Goal: Ask a question

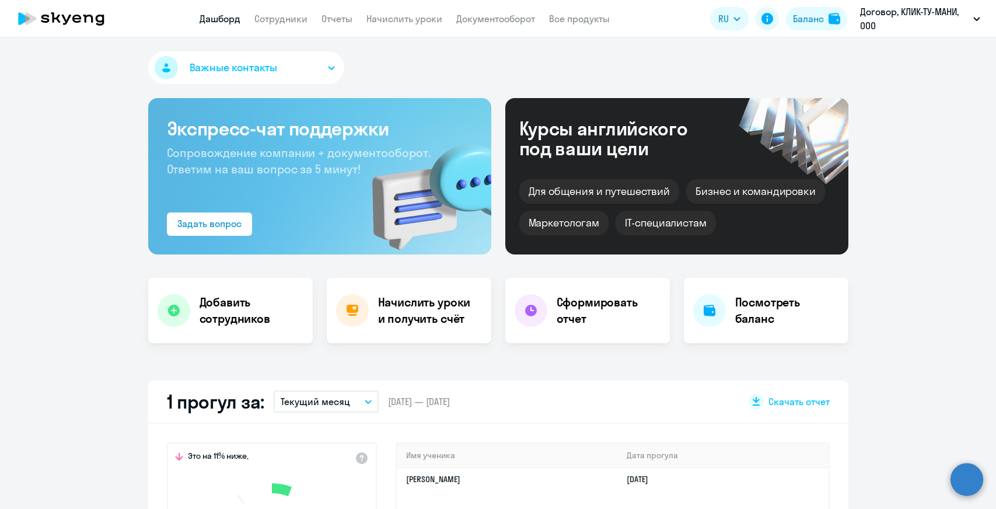
select select "30"
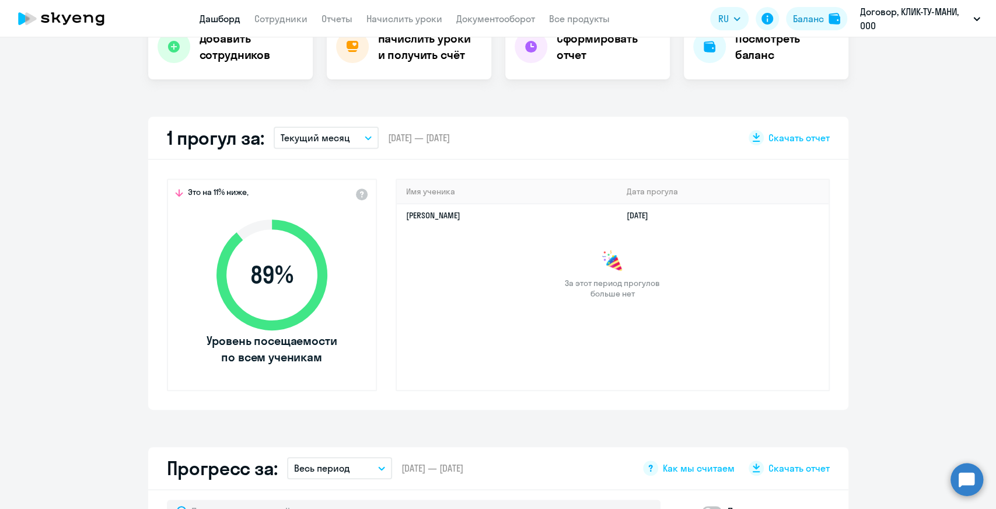
scroll to position [281, 0]
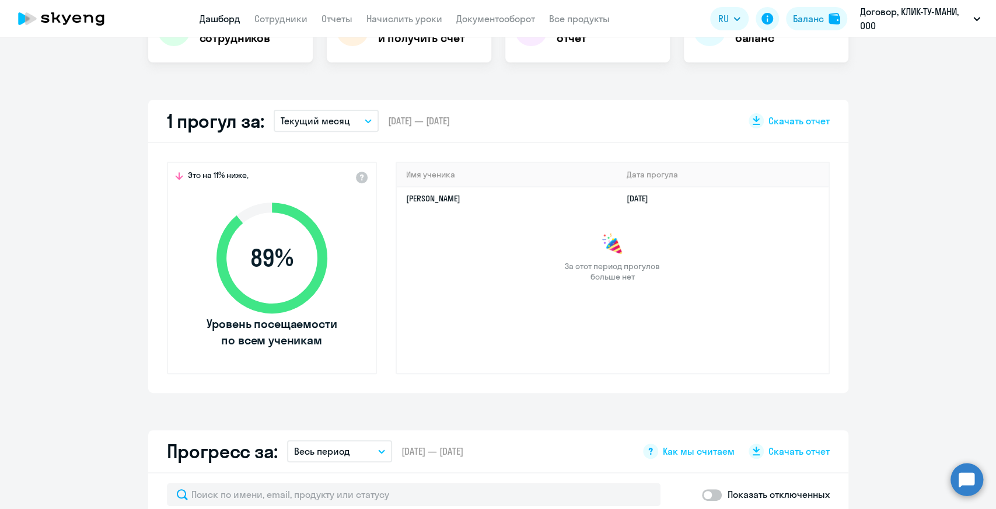
click at [960, 484] on circle at bounding box center [966, 479] width 33 height 33
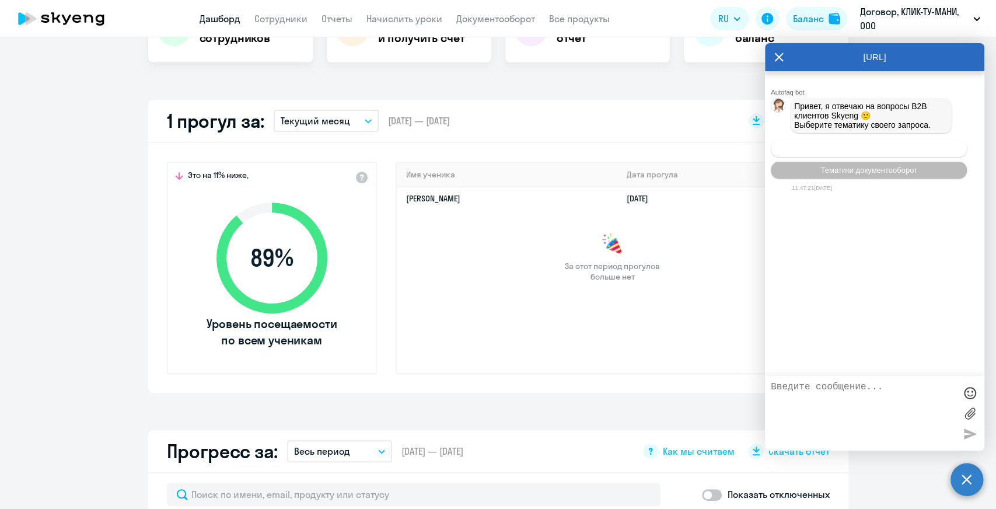
click at [870, 151] on span "Операционное сопровождение" at bounding box center [869, 148] width 110 height 9
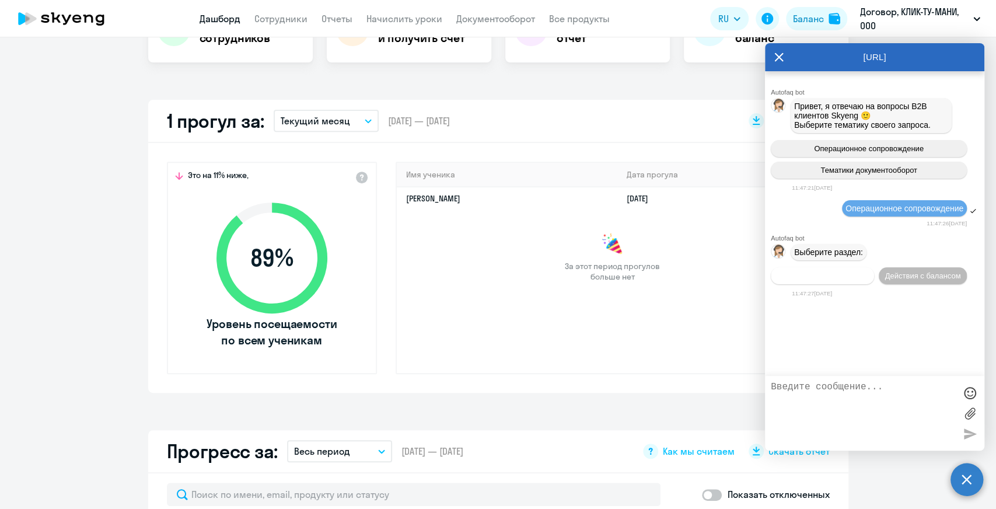
click at [848, 280] on span "Действия по сотрудникам" at bounding box center [822, 275] width 90 height 9
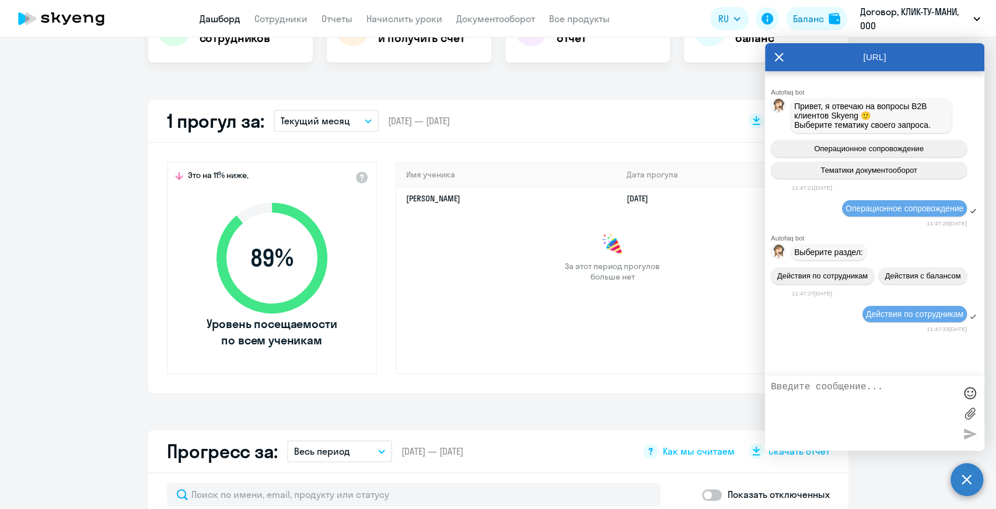
scroll to position [91, 0]
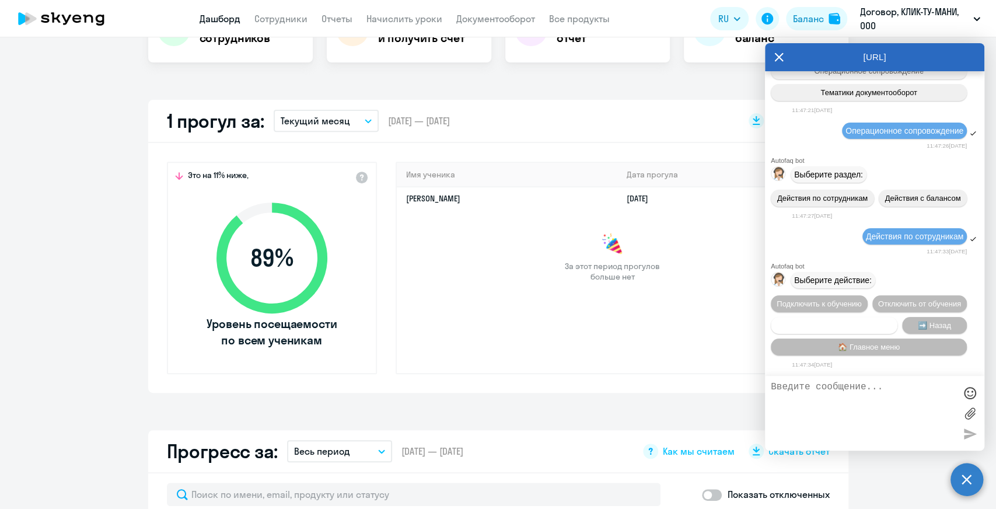
click at [864, 321] on span "Сотруднику нужна помощь" at bounding box center [833, 325] width 94 height 9
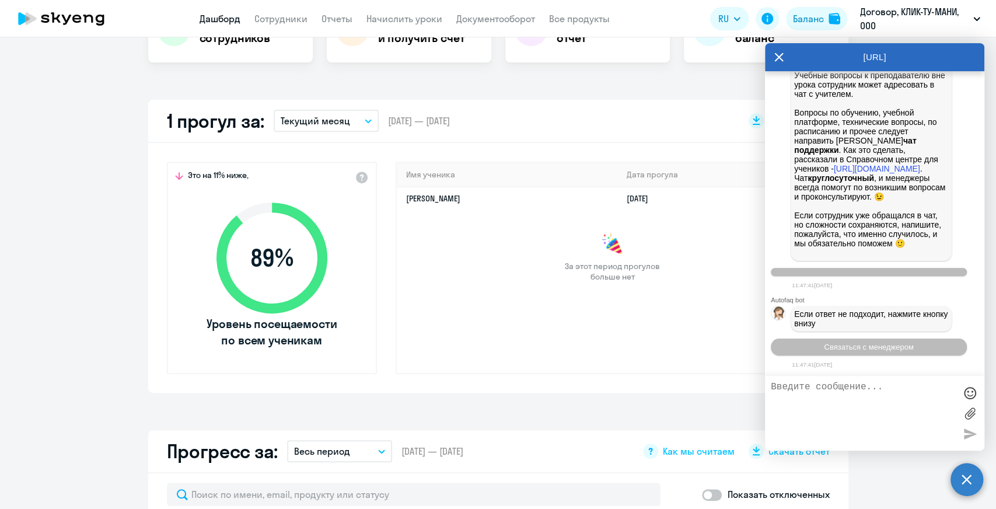
scroll to position [499, 0]
click at [847, 348] on span "Связаться с менеджером" at bounding box center [868, 346] width 89 height 9
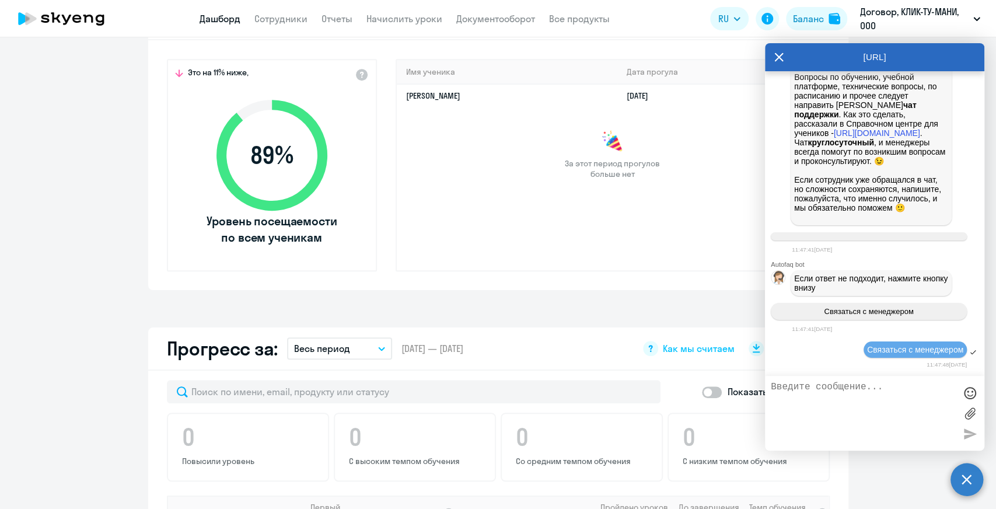
scroll to position [601, 0]
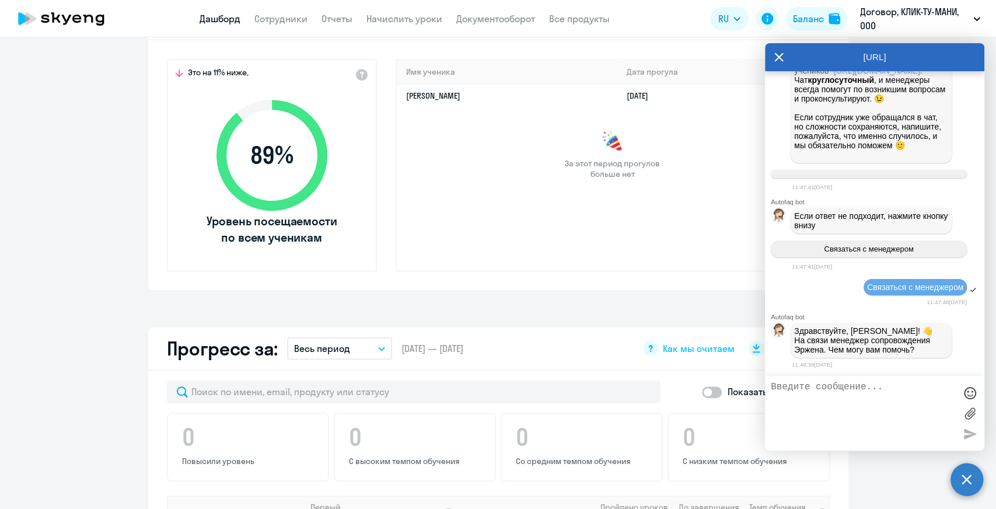
click at [830, 405] on textarea at bounding box center [862, 412] width 184 height 63
type textarea "Ж"
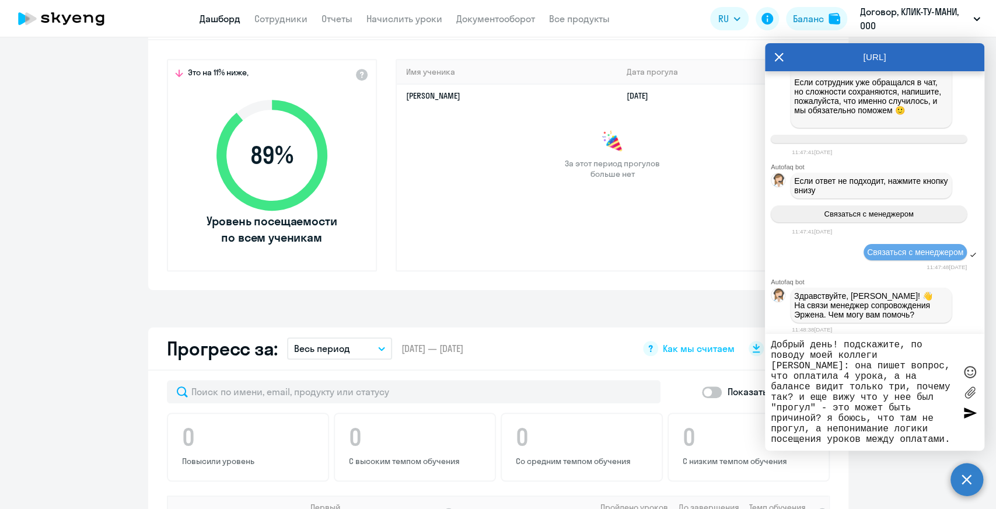
scroll to position [10, 0]
click at [804, 438] on textarea "Добрый день! подскажите, по поводу моей коллеги [PERSON_NAME]: она пишет вопрос…" at bounding box center [862, 391] width 184 height 105
type textarea "Добрый день! подскажите, по поводу моей коллеги [PERSON_NAME]: она пишет вопрос…"
click at [961, 438] on div at bounding box center [969, 391] width 17 height 105
click at [885, 442] on textarea "Добрый день! подскажите, по поводу моей коллеги [PERSON_NAME]: она пишет вопрос…" at bounding box center [862, 391] width 184 height 105
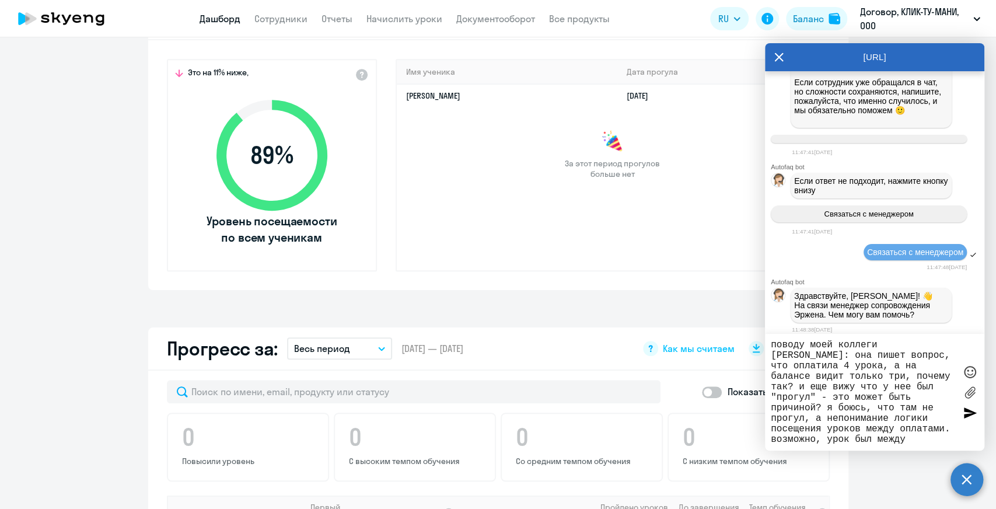
scroll to position [0, 0]
drag, startPoint x: 949, startPoint y: 439, endPoint x: 768, endPoint y: 332, distance: 209.7
click at [768, 332] on div "[URL] Autofaq bot Привет, я отвечаю на вопросы B2B клиентов Skyeng 🙂 Выберите т…" at bounding box center [874, 246] width 219 height 407
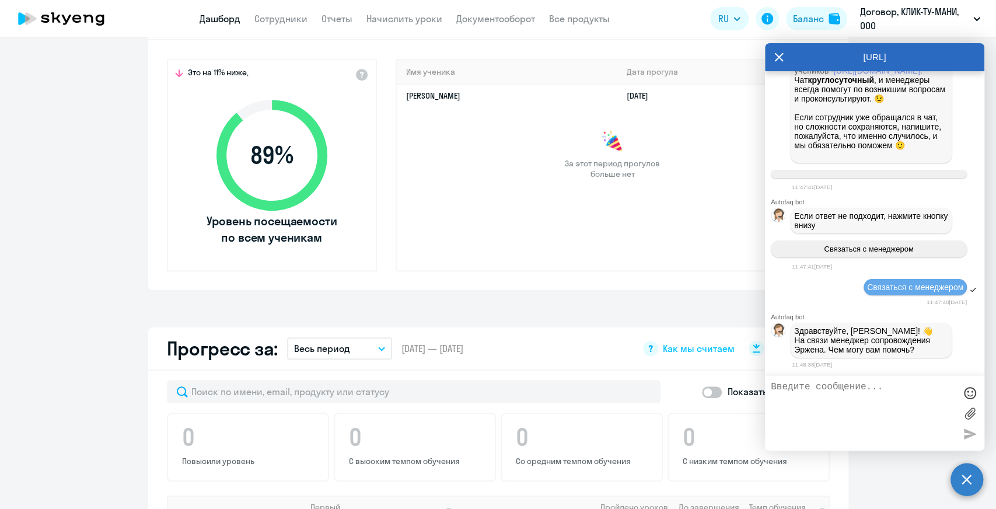
scroll to position [725, 0]
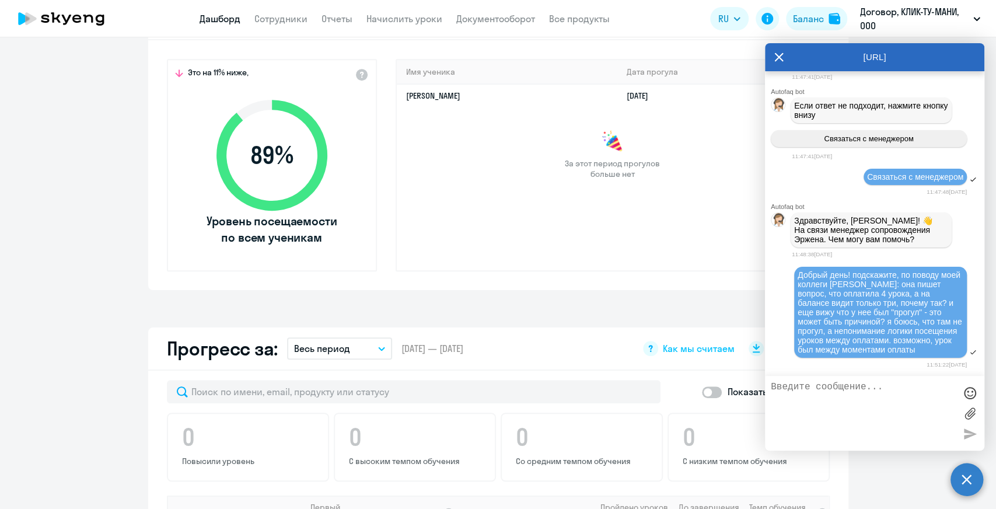
click at [884, 405] on textarea at bounding box center [862, 412] width 184 height 63
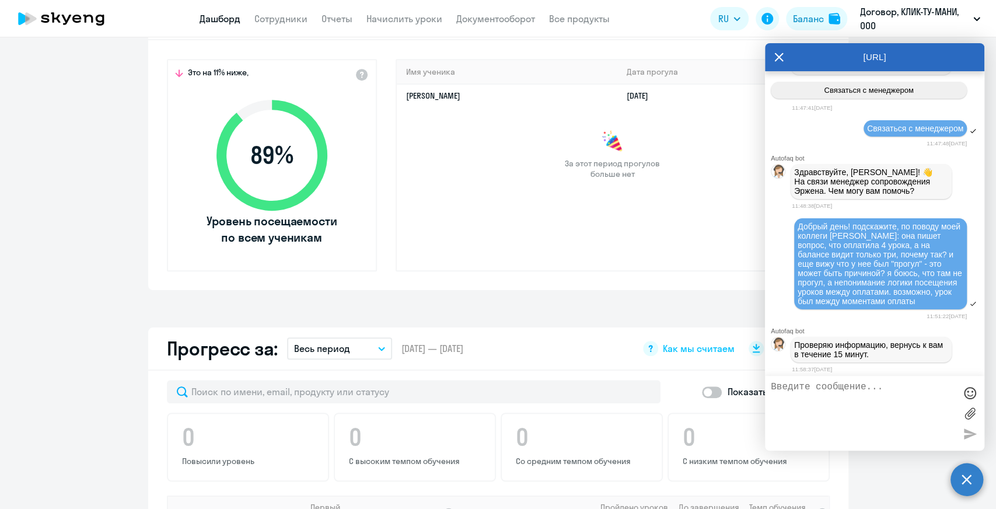
scroll to position [780, 0]
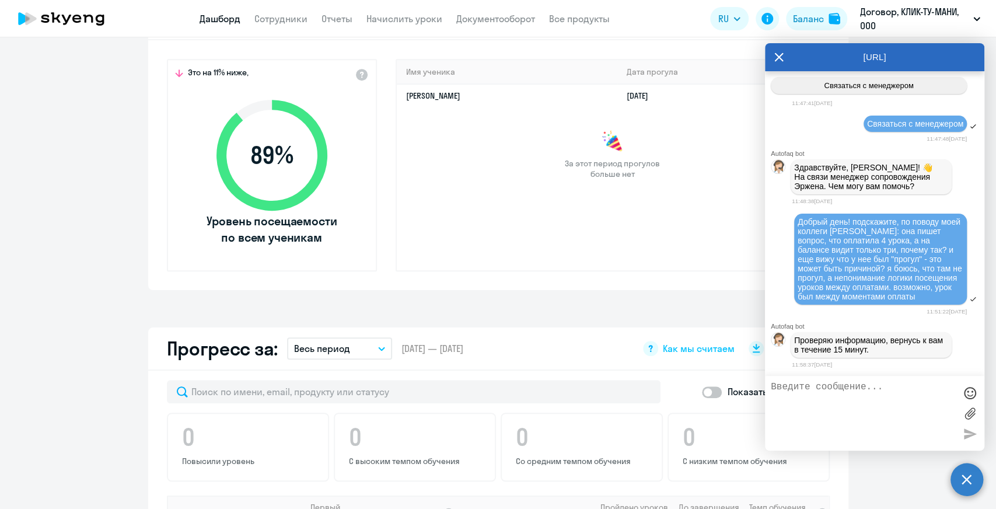
click at [866, 393] on textarea at bounding box center [862, 412] width 184 height 63
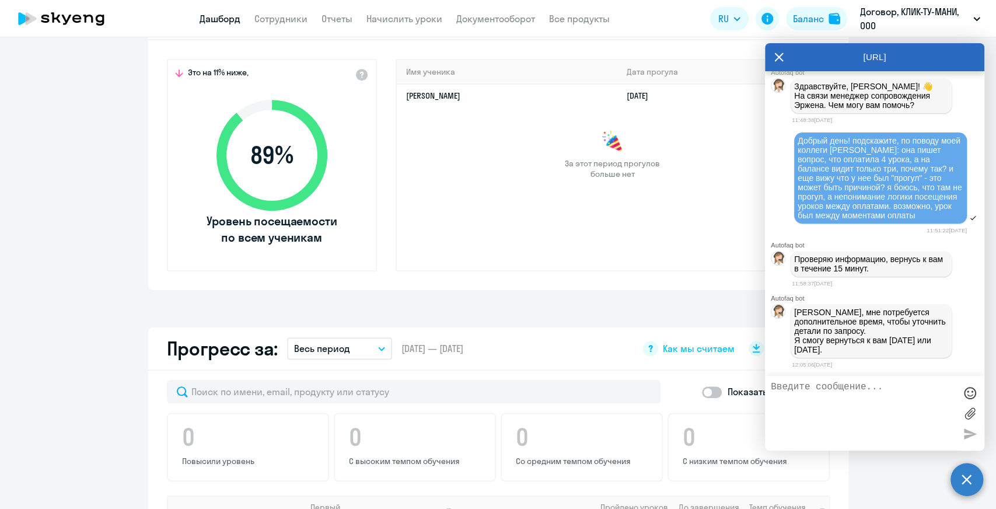
click at [866, 393] on textarea at bounding box center [862, 412] width 184 height 63
type textarea "лучше [DATE]) спасибо!"
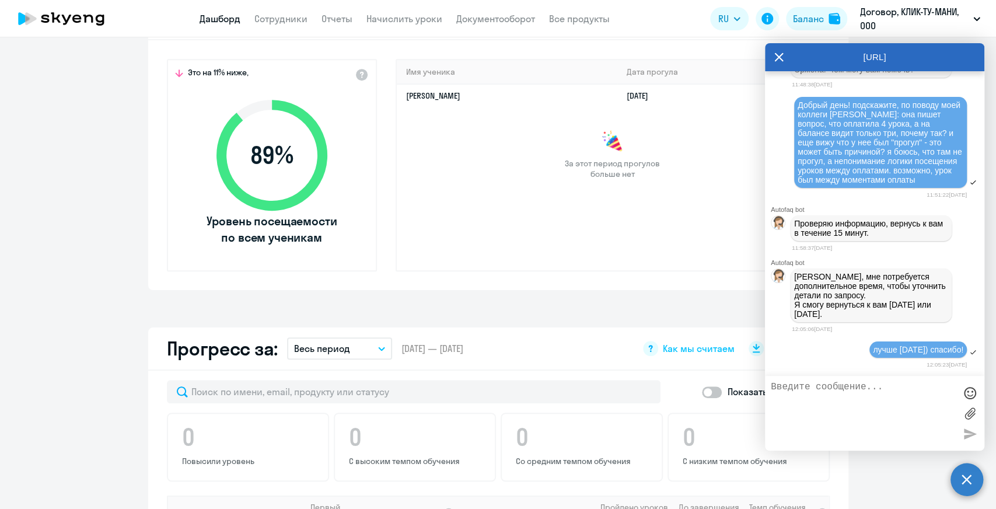
scroll to position [955, 0]
